Goal: Task Accomplishment & Management: Manage account settings

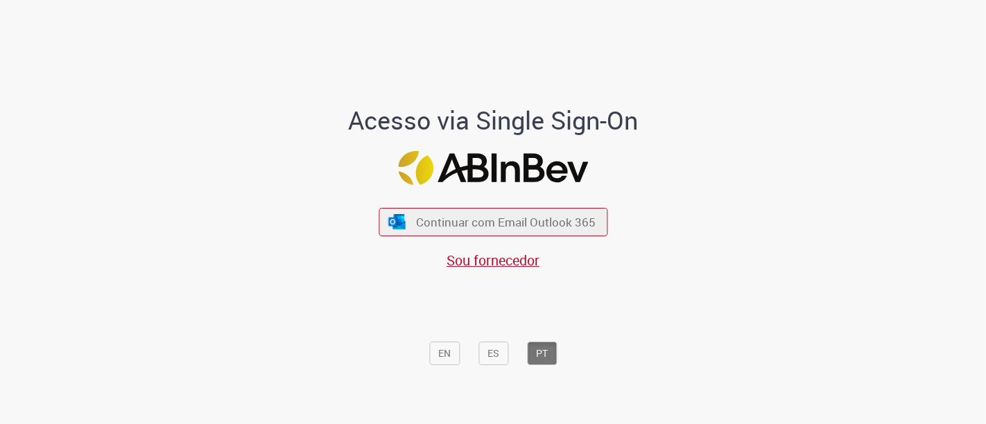
click at [462, 225] on span "Continuar com Email Outlook 365" at bounding box center [507, 222] width 180 height 16
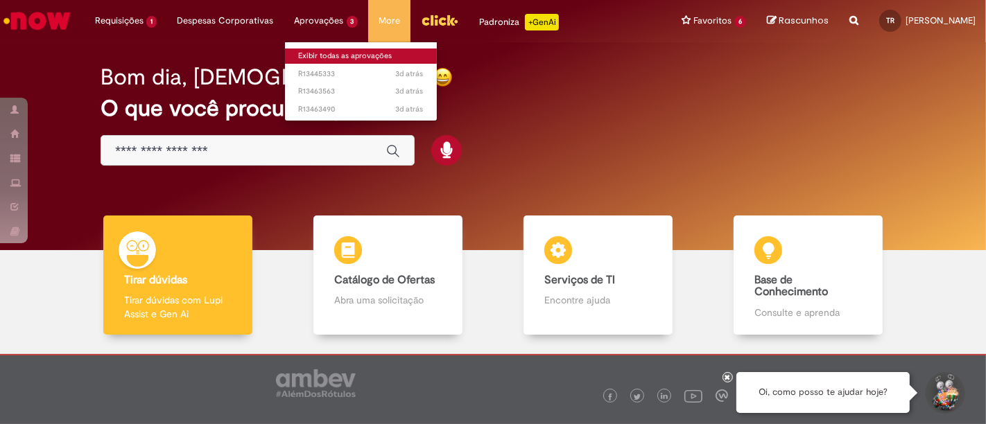
click at [311, 53] on link "Exibir todas as aprovações" at bounding box center [361, 56] width 153 height 15
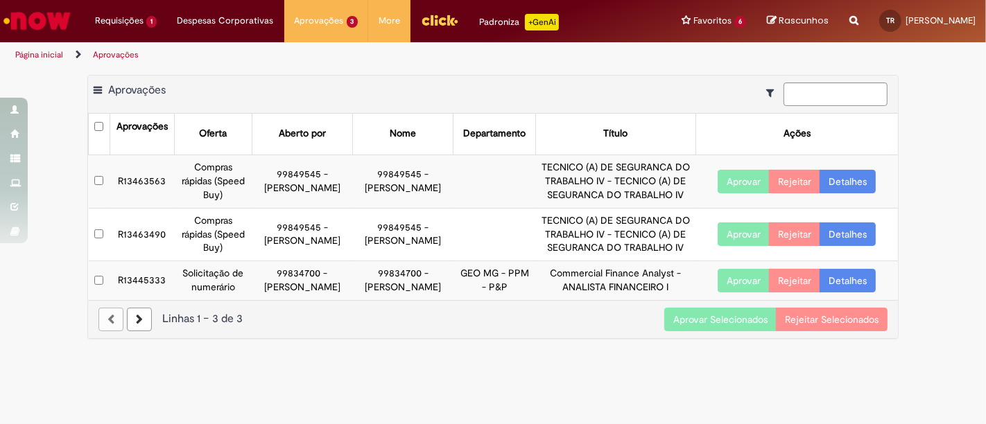
click at [693, 331] on button "Aprovar Selecionados" at bounding box center [720, 320] width 112 height 24
